Goal: Complete application form

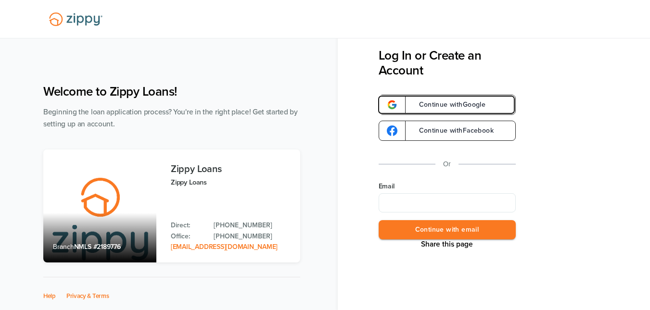
click at [456, 103] on span "Continue with Google" at bounding box center [447, 104] width 76 height 7
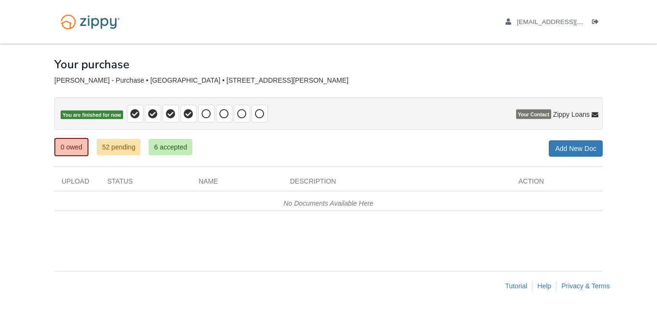
click at [534, 114] on span "Your Contact" at bounding box center [533, 115] width 35 height 10
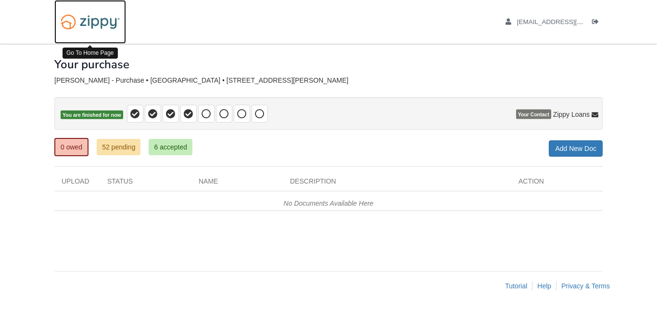
click at [92, 23] on img at bounding box center [90, 22] width 72 height 25
